Goal: Information Seeking & Learning: Learn about a topic

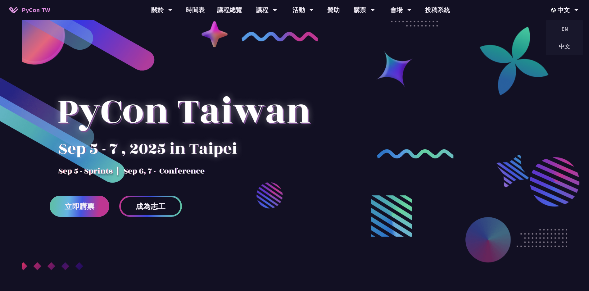
click at [92, 210] on span "立即購票" at bounding box center [80, 206] width 30 height 8
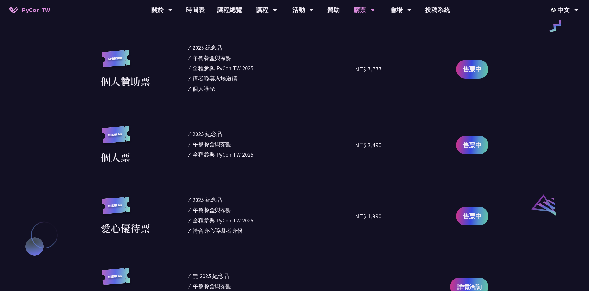
scroll to position [569, 0]
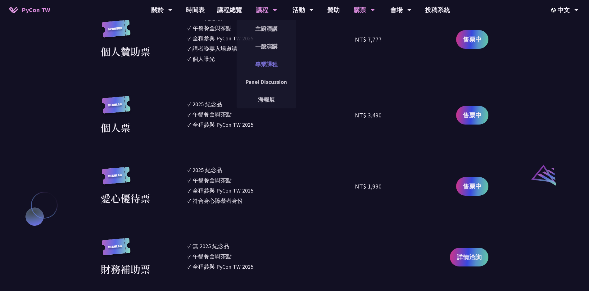
click at [273, 67] on link "專業課程" at bounding box center [267, 64] width 60 height 15
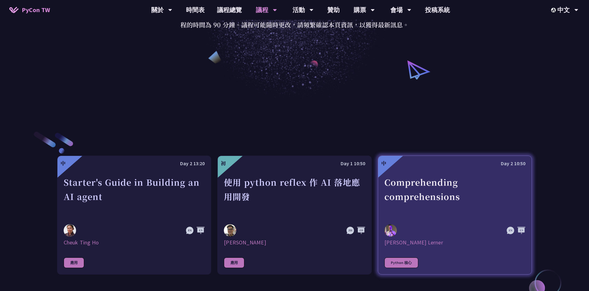
scroll to position [210, 0]
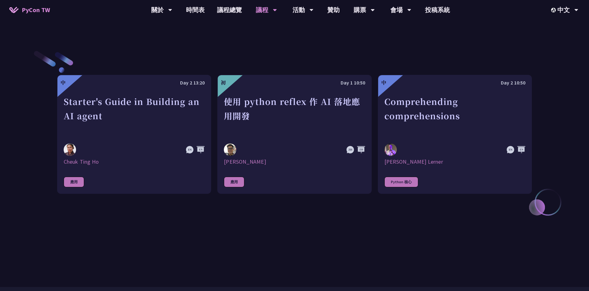
click at [400, 228] on div "中 Day 2 13:20 Starter's Guide in Building an AI agent Cheuk Ting Ho 應用 初 Day 1 …" at bounding box center [294, 134] width 475 height 231
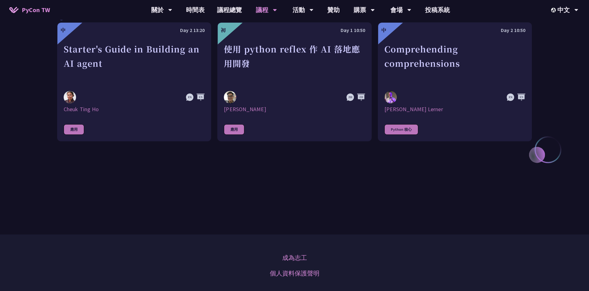
scroll to position [222, 0]
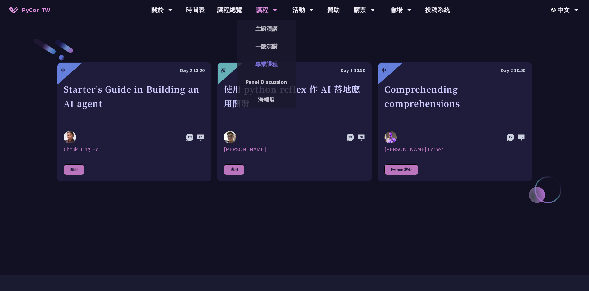
click at [275, 65] on link "專業課程" at bounding box center [267, 64] width 60 height 15
click at [272, 28] on link "主題演講" at bounding box center [267, 28] width 60 height 15
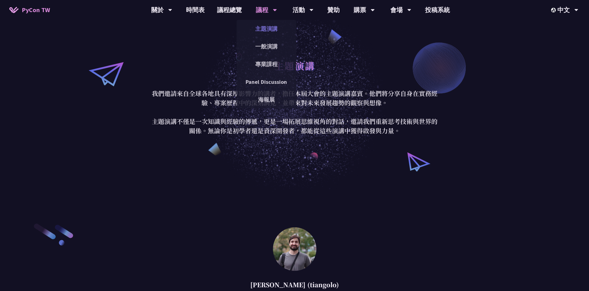
click at [270, 29] on link "主題演講" at bounding box center [267, 28] width 60 height 15
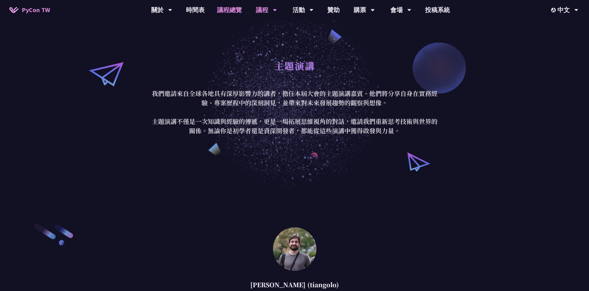
click at [236, 11] on link "議程總覽" at bounding box center [229, 10] width 37 height 20
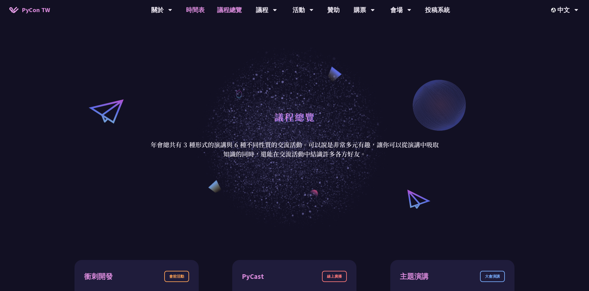
click at [196, 7] on link "時間表" at bounding box center [195, 10] width 31 height 20
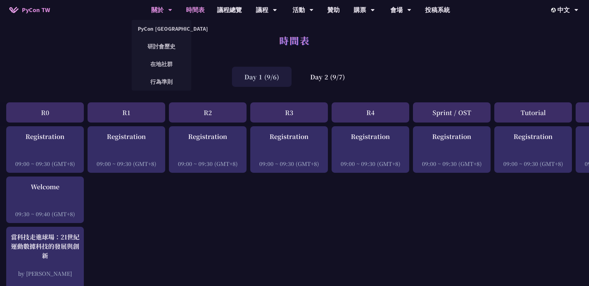
click at [162, 10] on div "關於" at bounding box center [161, 10] width 21 height 20
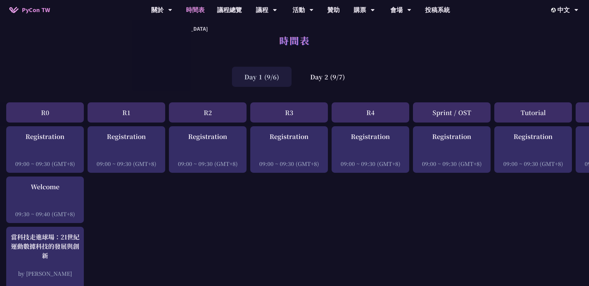
click at [504, 40] on div "時間表" at bounding box center [294, 47] width 589 height 33
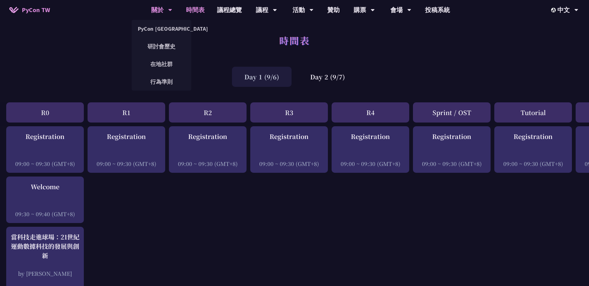
click at [153, 10] on div "關於" at bounding box center [161, 10] width 21 height 20
click at [165, 28] on link "PyCon [GEOGRAPHIC_DATA]" at bounding box center [162, 28] width 60 height 15
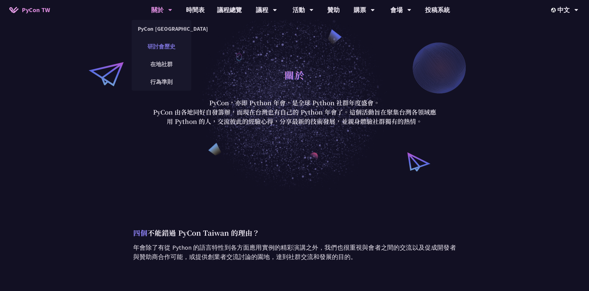
click at [163, 47] on link "研討會歷史" at bounding box center [162, 46] width 60 height 15
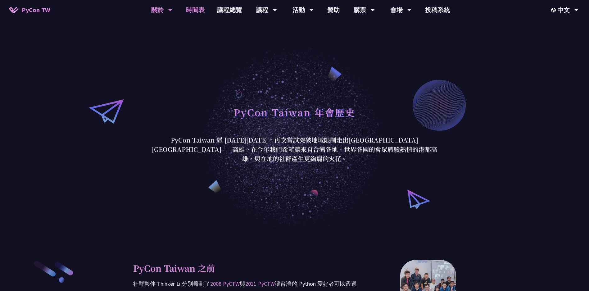
click at [198, 11] on link "時間表" at bounding box center [195, 10] width 31 height 20
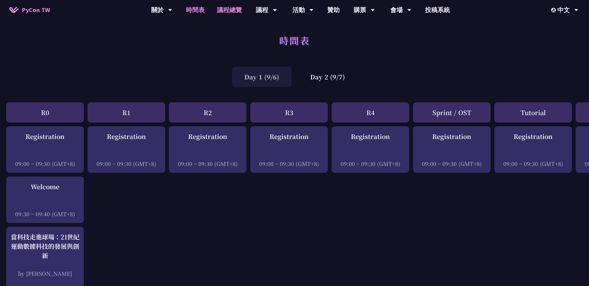
click at [232, 16] on link "議程總覽" at bounding box center [229, 10] width 37 height 20
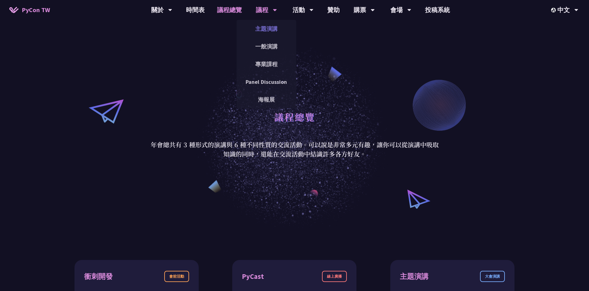
click at [270, 29] on link "主題演講" at bounding box center [267, 28] width 60 height 15
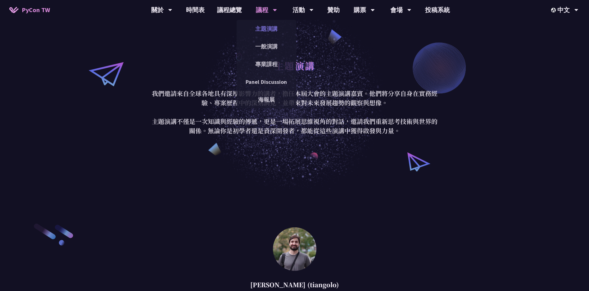
click at [270, 27] on link "主題演講" at bounding box center [267, 28] width 60 height 15
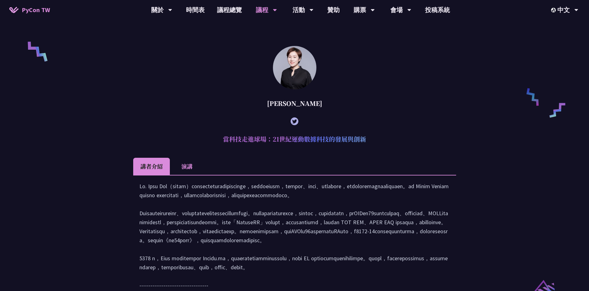
scroll to position [487, 0]
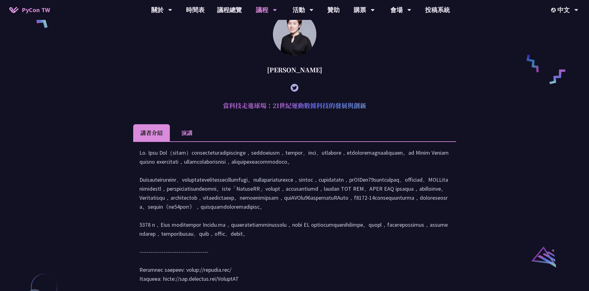
click at [408, 79] on div "[PERSON_NAME]" at bounding box center [294, 70] width 323 height 19
click at [172, 11] on div "購票" at bounding box center [161, 10] width 21 height 20
click at [329, 7] on link "贊助" at bounding box center [333, 10] width 25 height 20
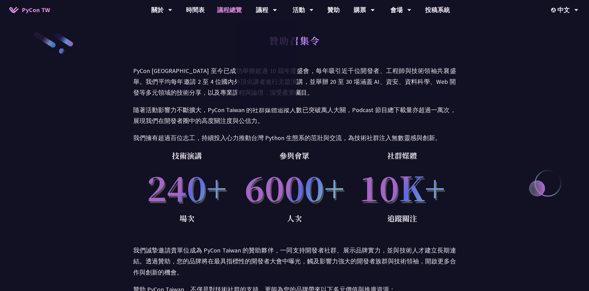
click at [235, 10] on link "議程總覽" at bounding box center [229, 10] width 37 height 20
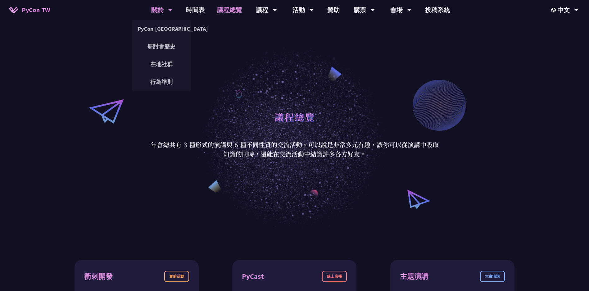
click at [158, 8] on div "關於" at bounding box center [161, 10] width 21 height 20
click at [163, 26] on link "PyCon [GEOGRAPHIC_DATA]" at bounding box center [162, 28] width 60 height 15
